Goal: Task Accomplishment & Management: Use online tool/utility

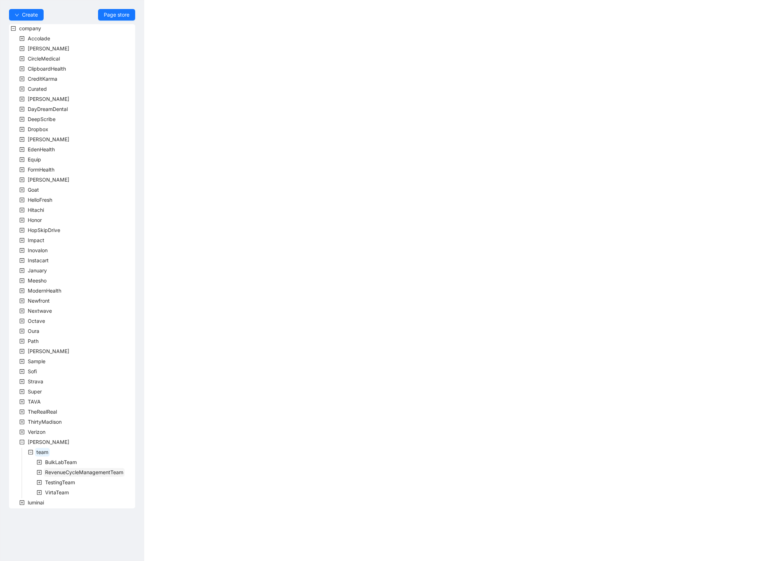
click at [71, 470] on span "RevenueCycleManagementTeam" at bounding box center [84, 472] width 78 height 6
click at [40, 471] on icon "minus-square" at bounding box center [39, 472] width 5 height 5
click at [40, 471] on icon "plus-square" at bounding box center [39, 472] width 5 height 5
click at [93, 474] on span "RevenueCycleManagementTeam" at bounding box center [84, 472] width 78 height 6
click at [39, 489] on span at bounding box center [39, 492] width 9 height 9
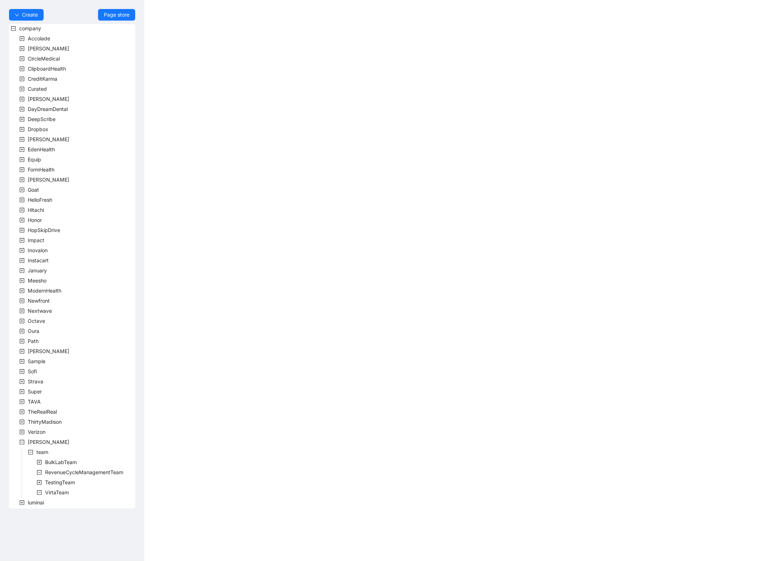
click at [257, 368] on body "Create Page store company Accolade Alma CircleMedical ClipboardHealth CreditKar…" at bounding box center [387, 280] width 775 height 561
click at [36, 442] on span "[PERSON_NAME]" at bounding box center [48, 442] width 41 height 6
click at [39, 454] on span "team" at bounding box center [42, 452] width 12 height 6
click at [91, 470] on span "RevenueCycleManagementTeam" at bounding box center [84, 472] width 78 height 6
click at [66, 512] on span "VirtaTeam" at bounding box center [57, 513] width 24 height 6
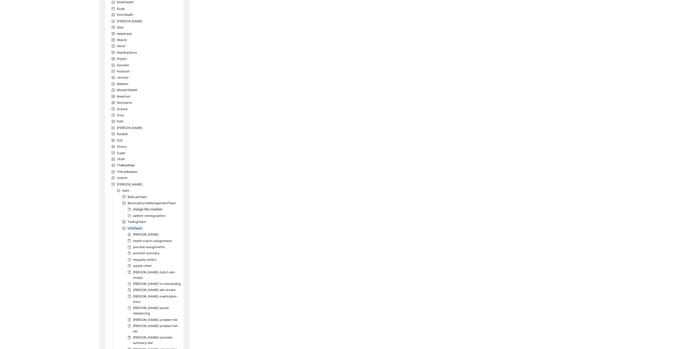
scroll to position [148, 0]
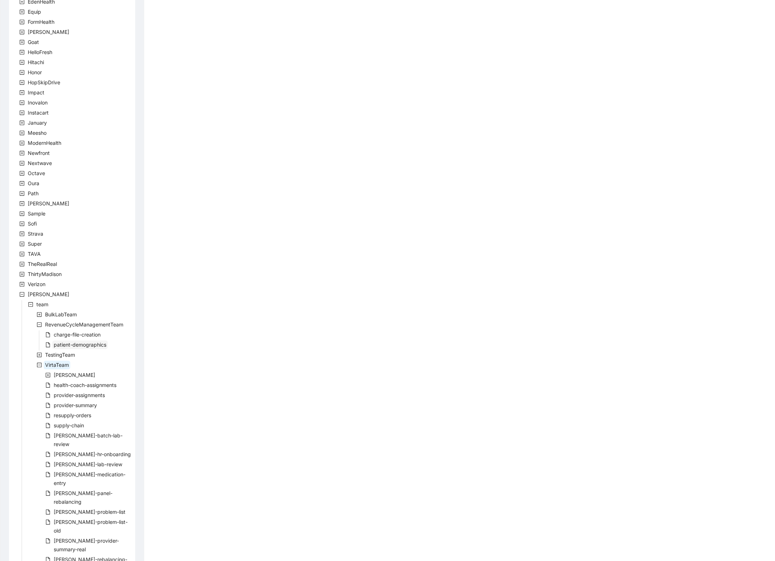
click at [95, 346] on span "patient-demographics" at bounding box center [80, 345] width 53 height 6
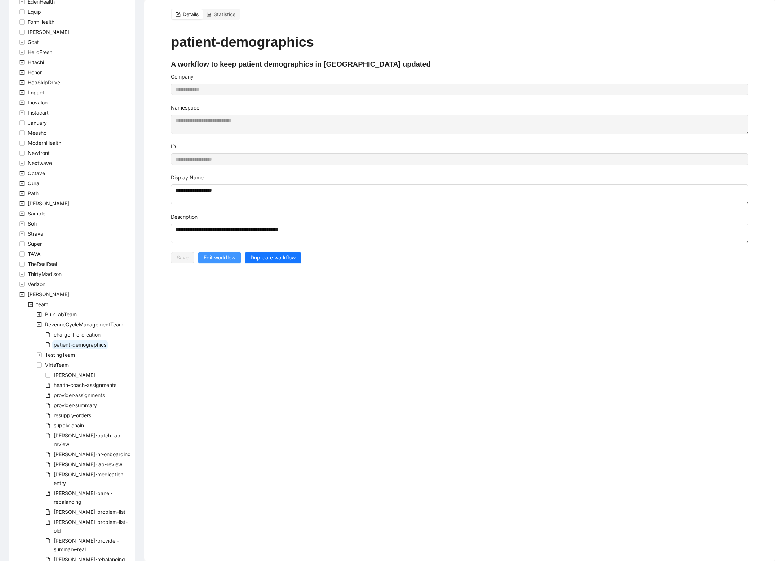
click at [214, 262] on span "Edit workflow" at bounding box center [220, 258] width 32 height 8
